Goal: Use online tool/utility: Utilize a website feature to perform a specific function

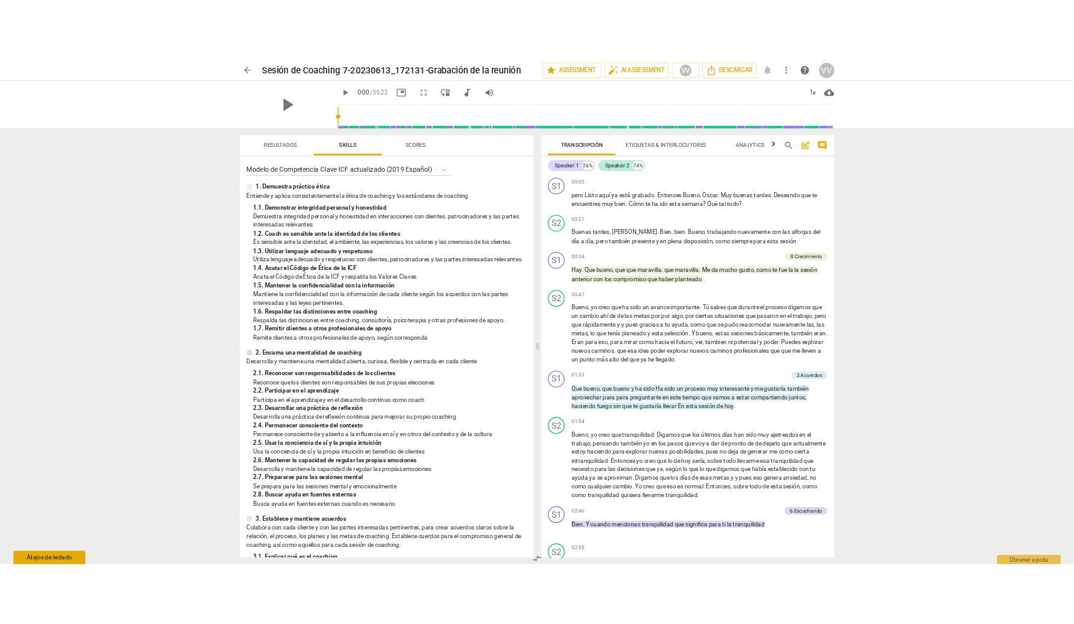
scroll to position [474, 0]
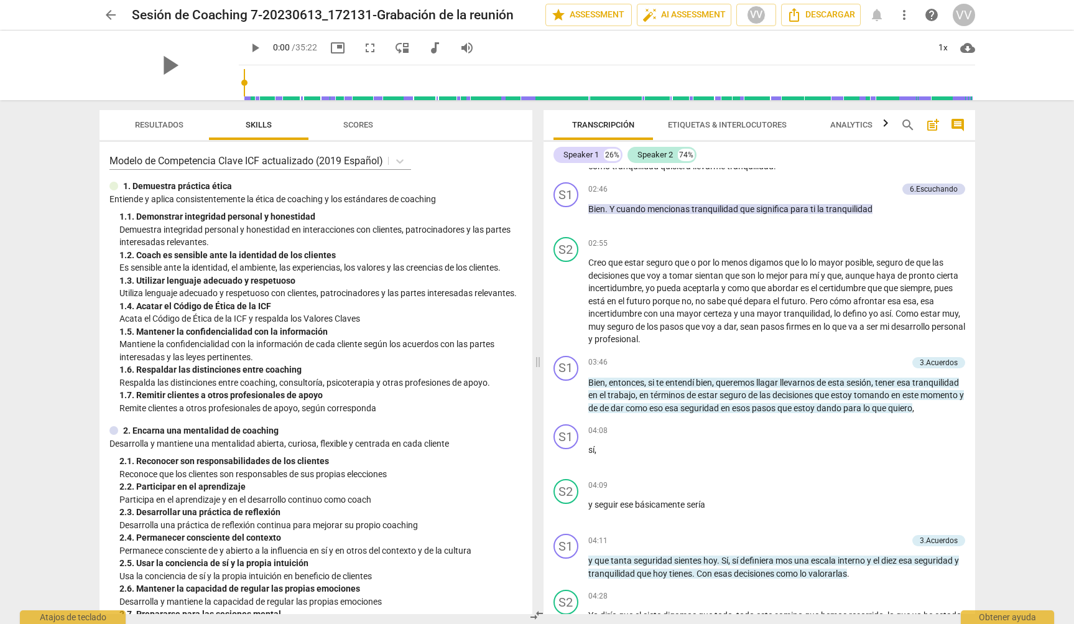
drag, startPoint x: 63, startPoint y: 53, endPoint x: -83, endPoint y: 19, distance: 149.3
click at [0, 0] on html "arrow_back Sesión de Coaching 7-20230613_172131-Grabación de la reunión edit st…" at bounding box center [537, 0] width 1074 height 0
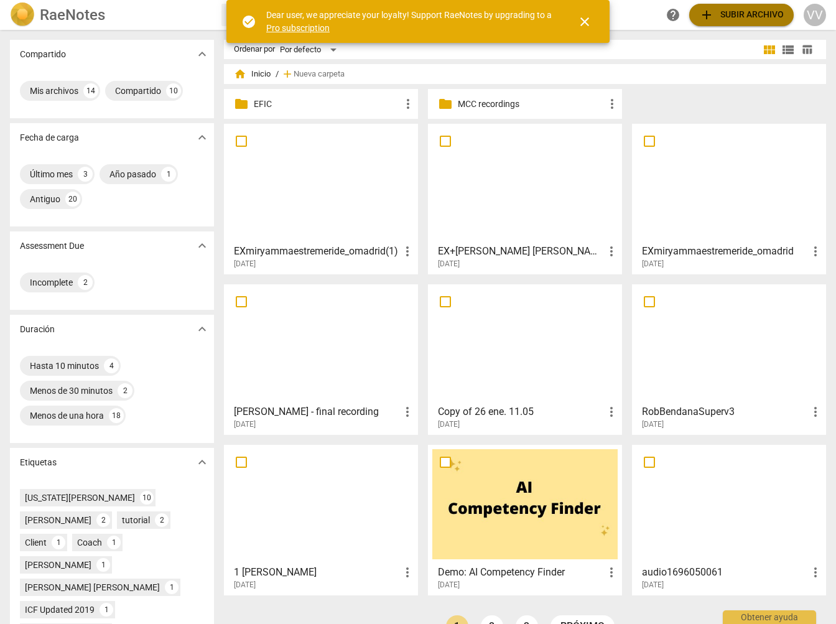
click at [734, 14] on span "add Subir archivo" at bounding box center [741, 14] width 85 height 15
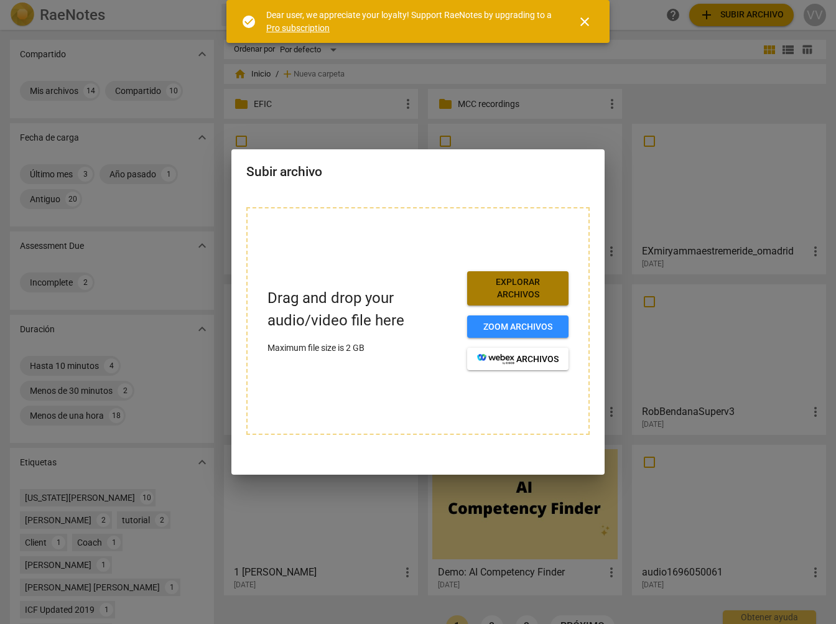
click at [513, 291] on span "Explorar archivos" at bounding box center [517, 288] width 81 height 24
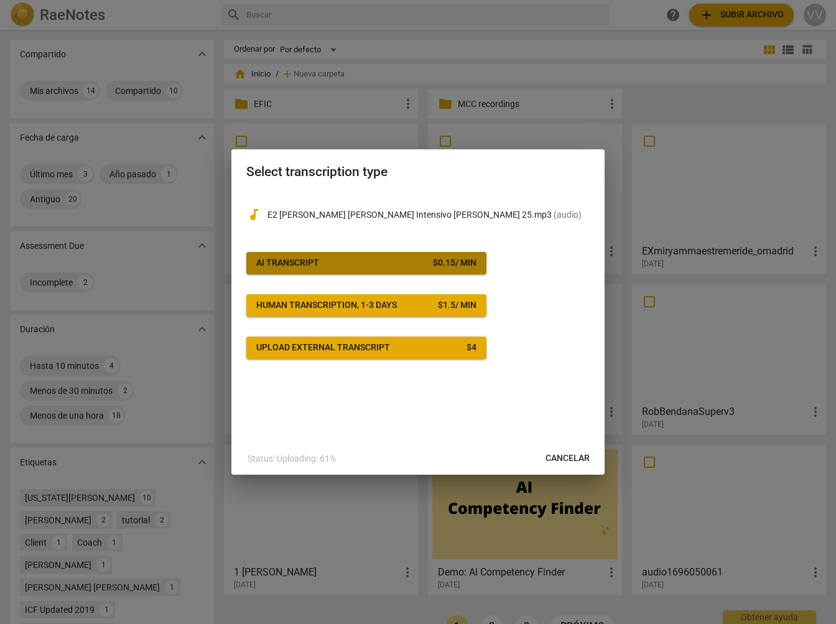
click at [428, 262] on span "AI Transcript $ 0.15 / min" at bounding box center [366, 263] width 220 height 12
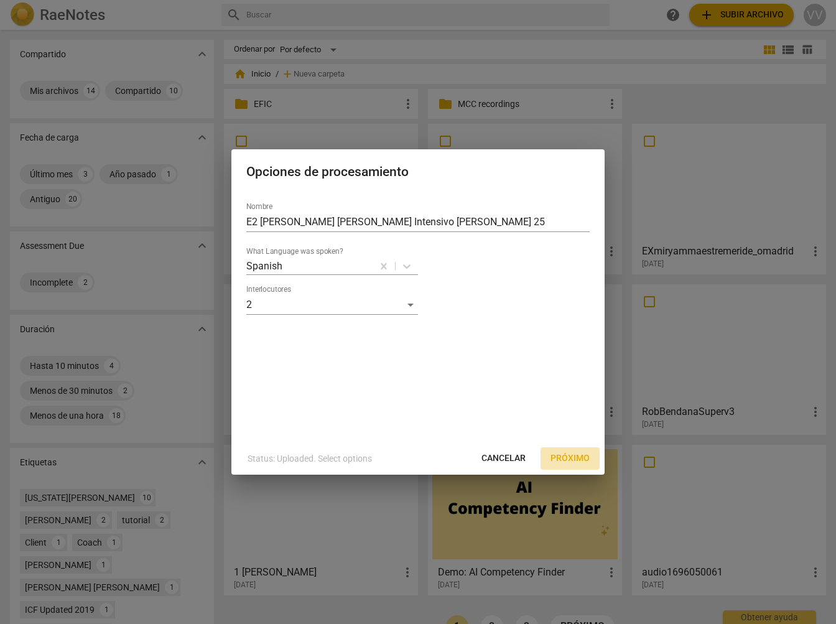
click at [569, 455] on span "Próximo" at bounding box center [569, 458] width 39 height 12
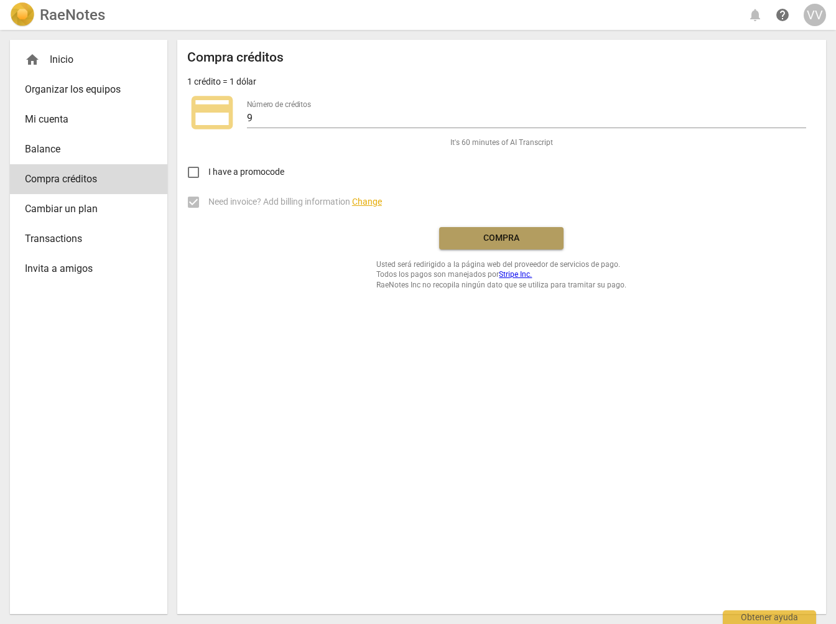
click at [499, 234] on span "Compra" at bounding box center [501, 238] width 104 height 12
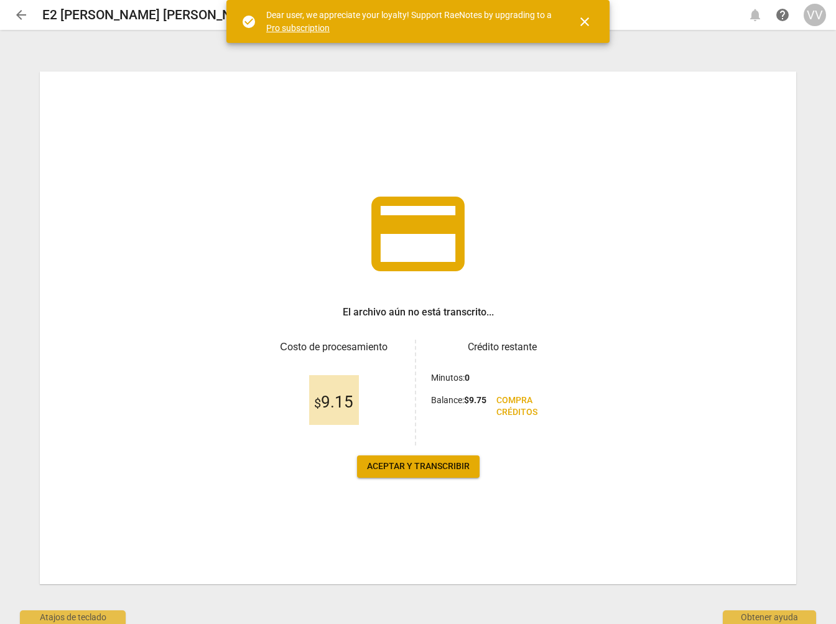
click at [414, 465] on span "Aceptar y transcribir" at bounding box center [418, 466] width 103 height 12
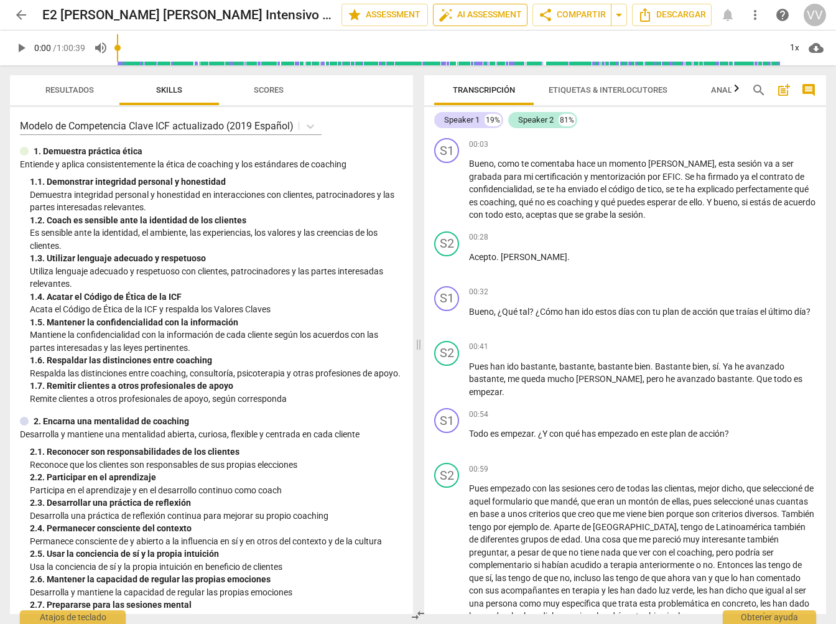
click at [475, 15] on span "auto_fix_high AI Assessment" at bounding box center [479, 14] width 83 height 15
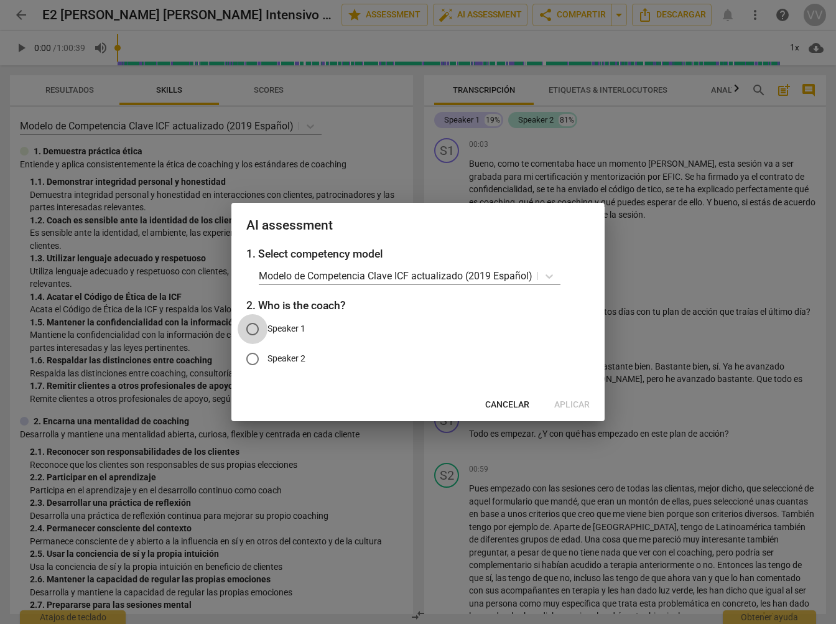
click at [252, 328] on input "Speaker 1" at bounding box center [253, 329] width 30 height 30
radio input "true"
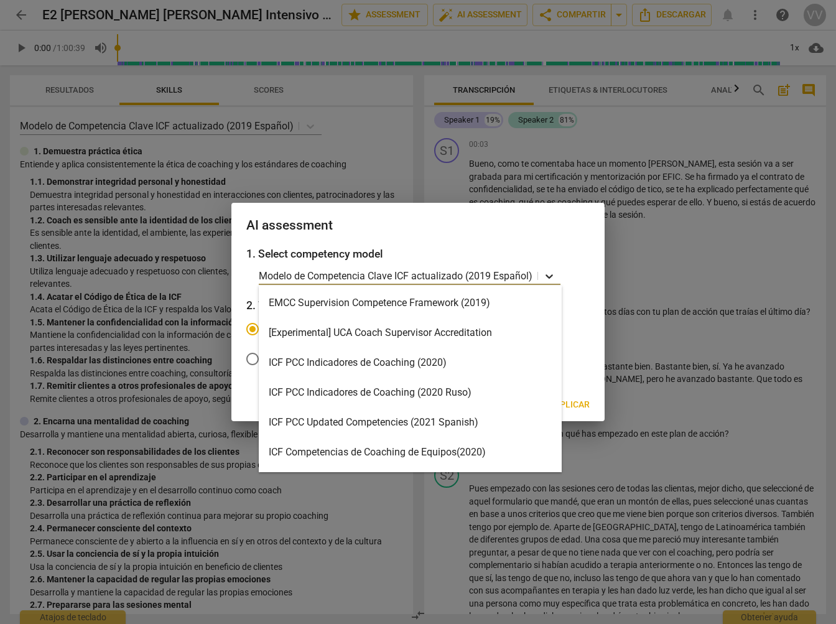
click at [552, 275] on icon at bounding box center [549, 276] width 12 height 12
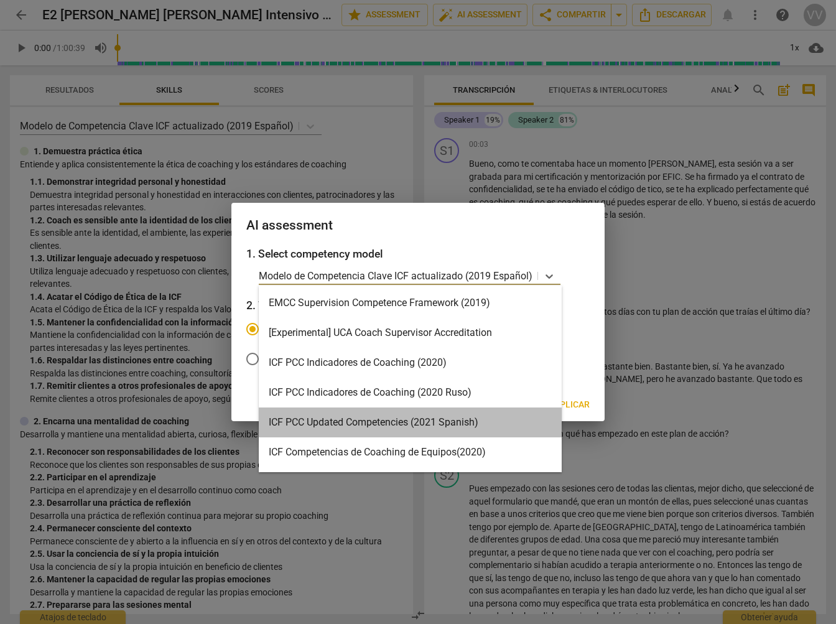
click at [495, 423] on div "ICF PCC Updated Competencies (2021 Spanish)" at bounding box center [410, 422] width 303 height 30
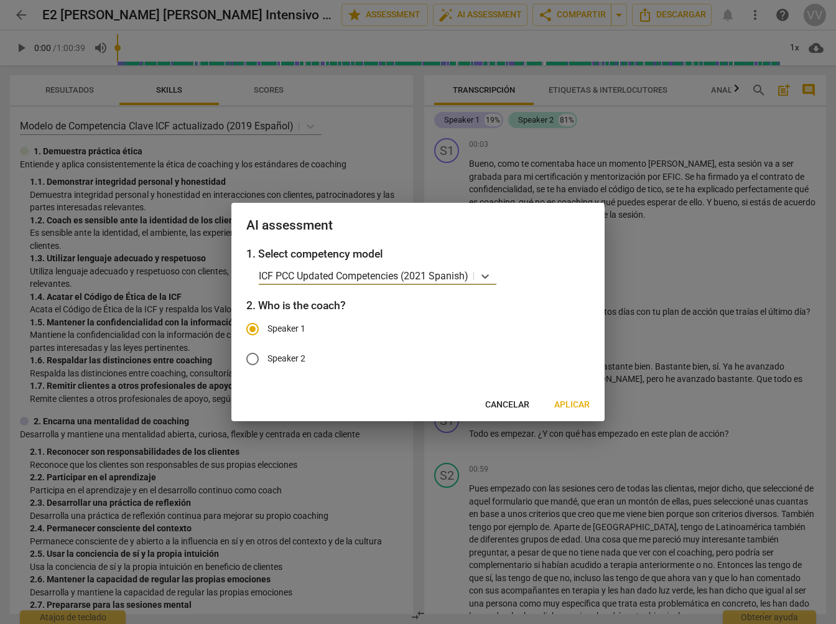
click at [570, 405] on span "Aplicar" at bounding box center [571, 405] width 35 height 12
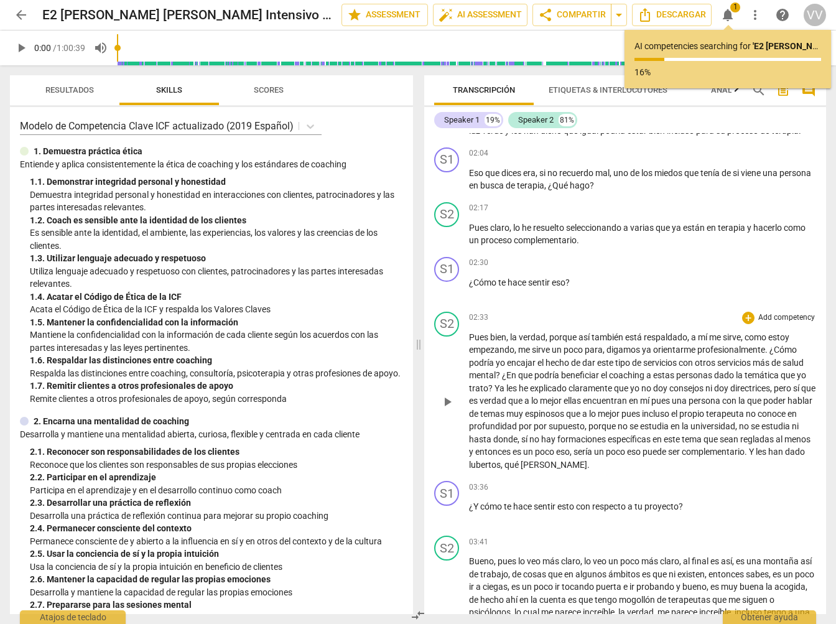
scroll to position [486, 0]
click at [271, 88] on span "Scores" at bounding box center [269, 89] width 30 height 9
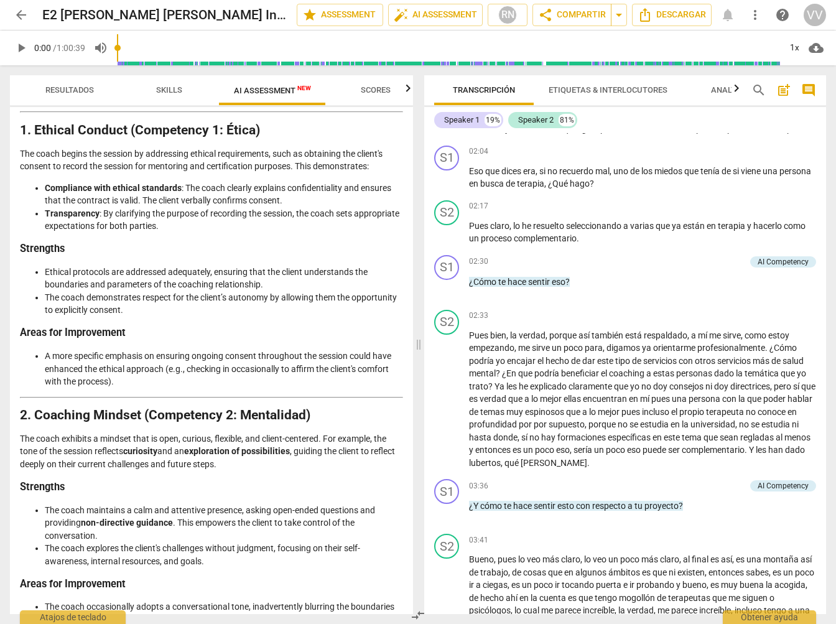
scroll to position [141, 0]
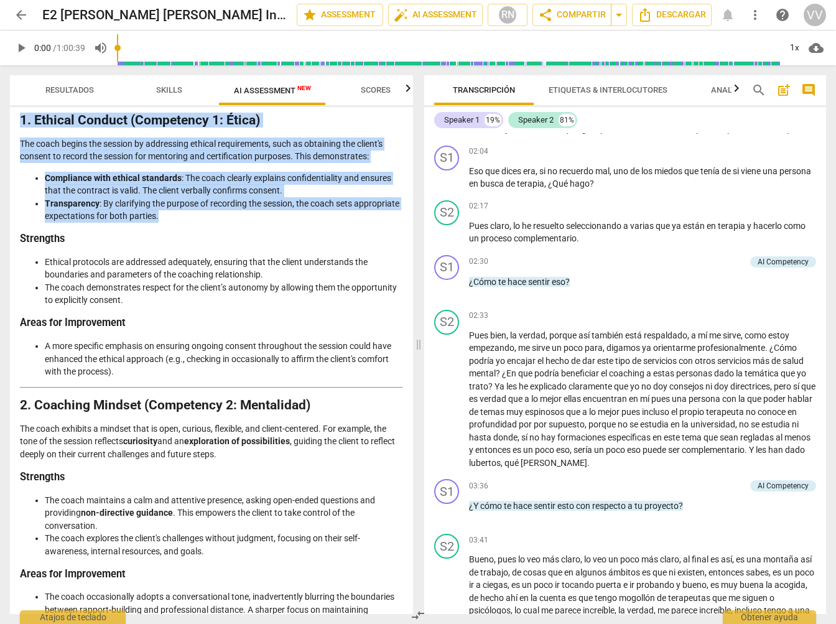
drag, startPoint x: 22, startPoint y: 119, endPoint x: 229, endPoint y: 227, distance: 233.4
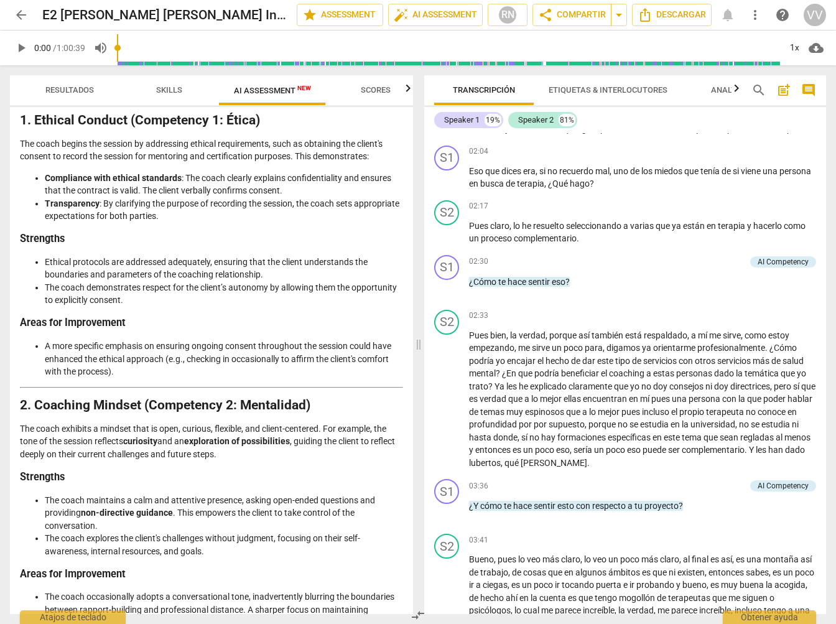
drag, startPoint x: 226, startPoint y: 234, endPoint x: 169, endPoint y: 230, distance: 57.3
click at [226, 234] on h3 "Strengths" at bounding box center [211, 239] width 383 height 13
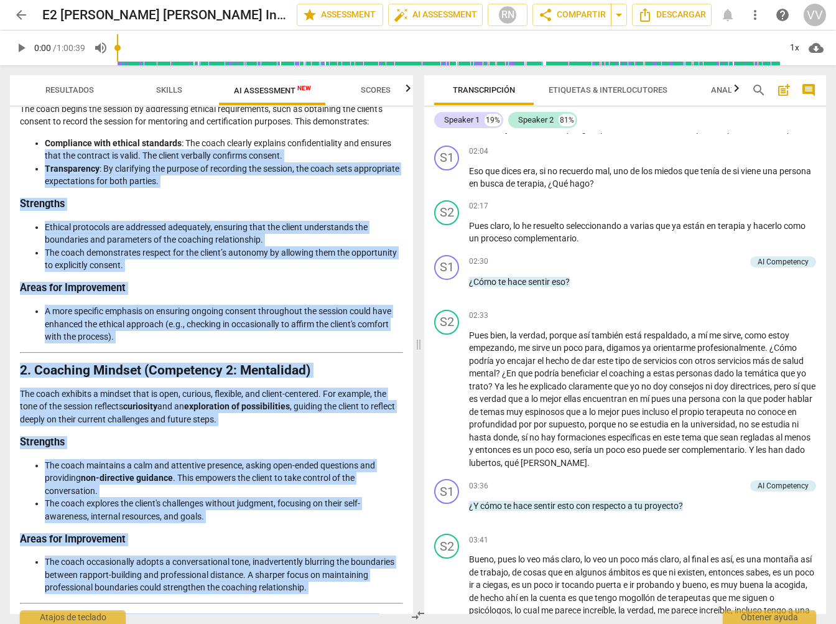
scroll to position [78, 0]
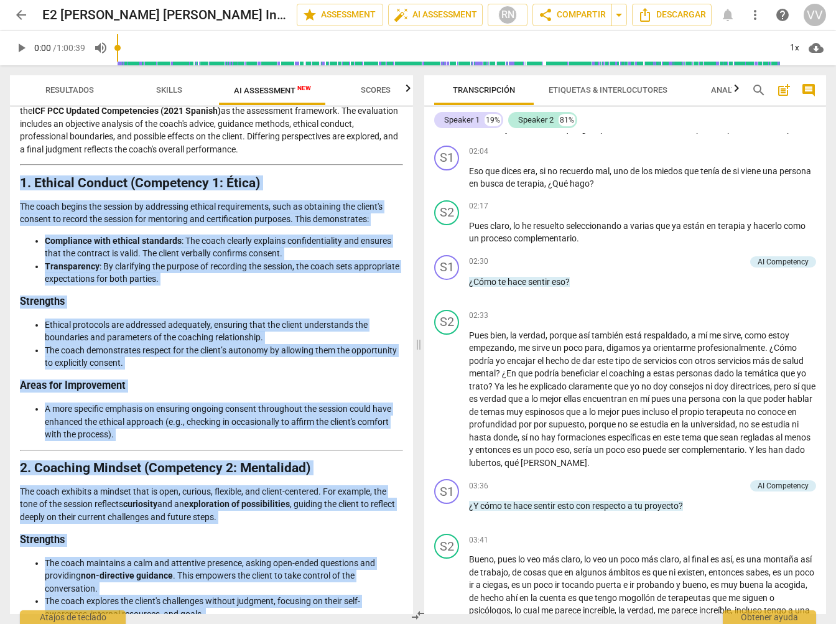
drag, startPoint x: 215, startPoint y: 596, endPoint x: 19, endPoint y: 185, distance: 455.9
click at [19, 185] on div "Disclaimer: AI can make mistakes. Consult a qualified mentor coach before actin…" at bounding box center [211, 360] width 403 height 507
copy div "7. Loremip Dolorsi (Ametconsec 1: Adipi) Eli seddo eiusmo tem incidid ut labore…"
